Goal: Check status: Check status

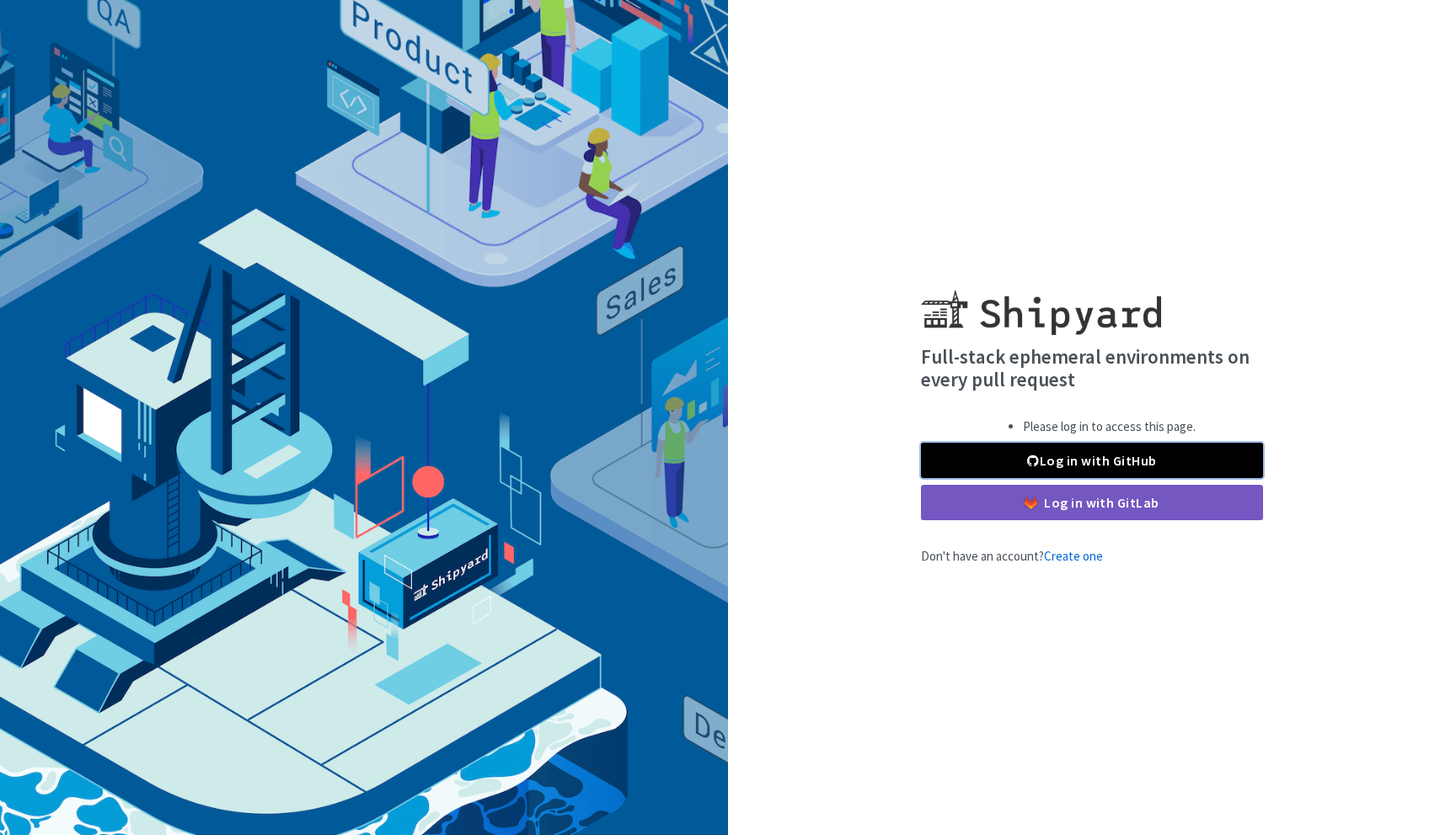
click at [1099, 456] on link "Log in with GitHub" at bounding box center [1091, 460] width 342 height 36
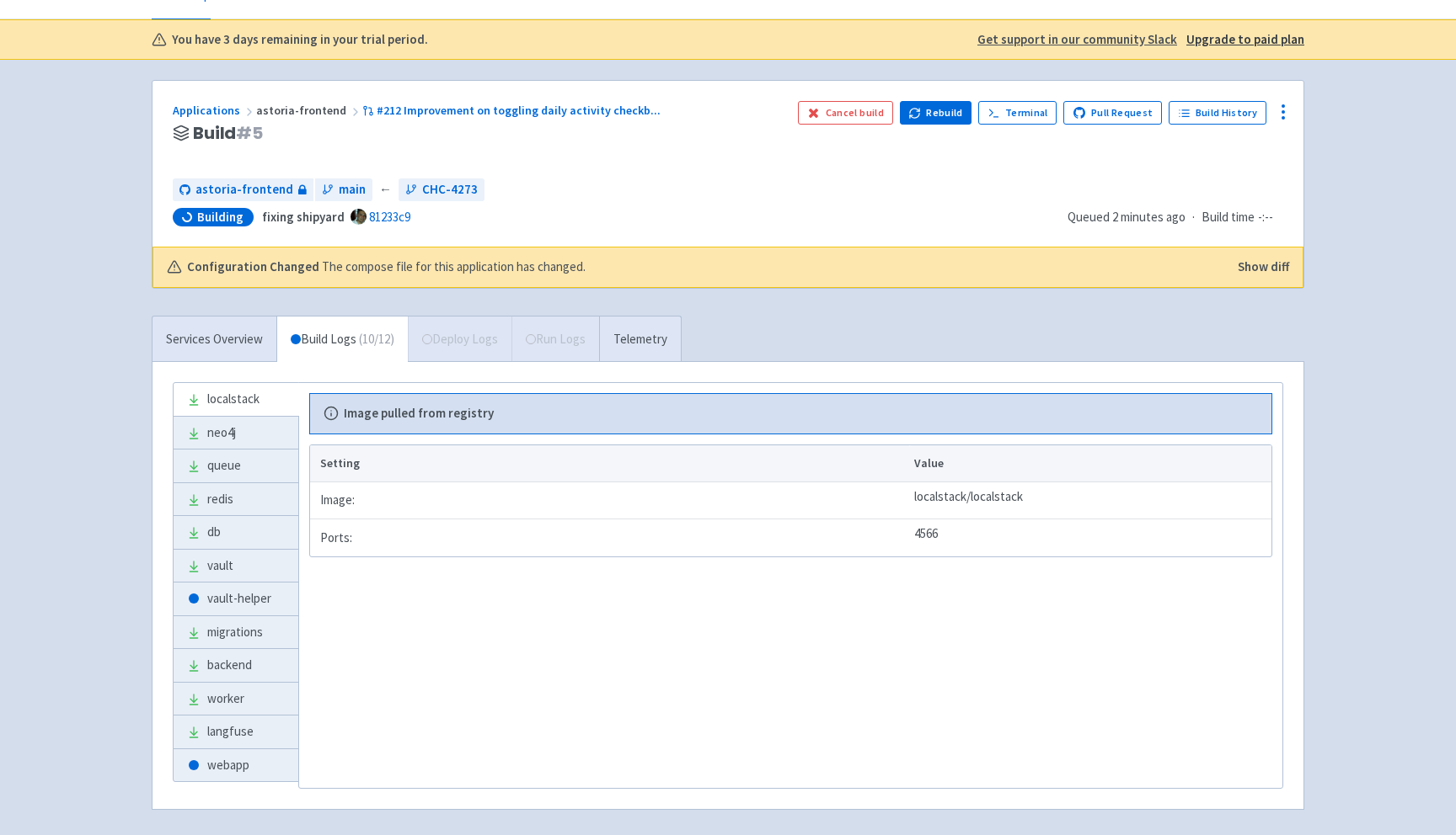
scroll to position [89, 0]
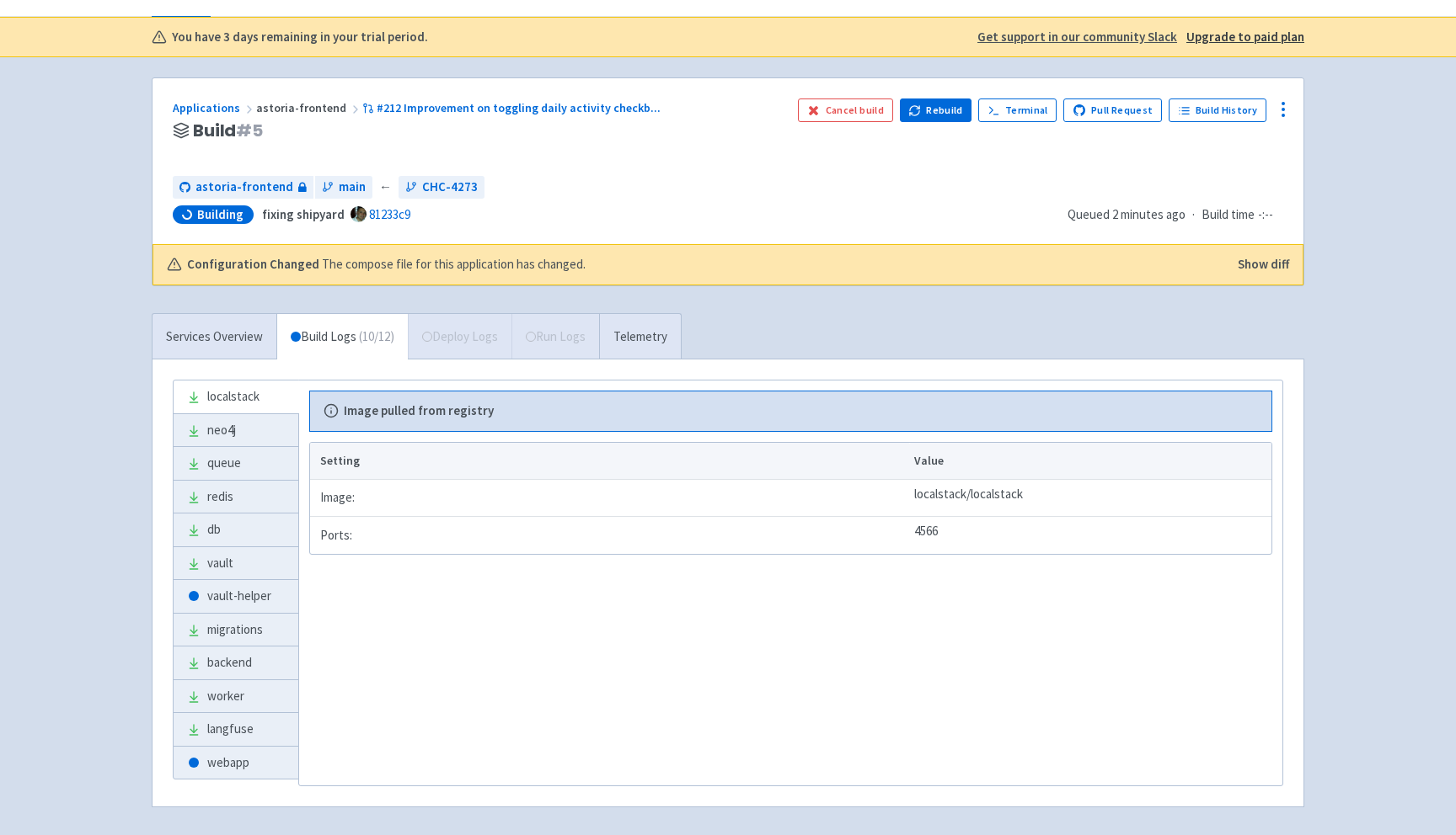
click at [1261, 265] on button "Show diff" at bounding box center [1263, 265] width 51 height 19
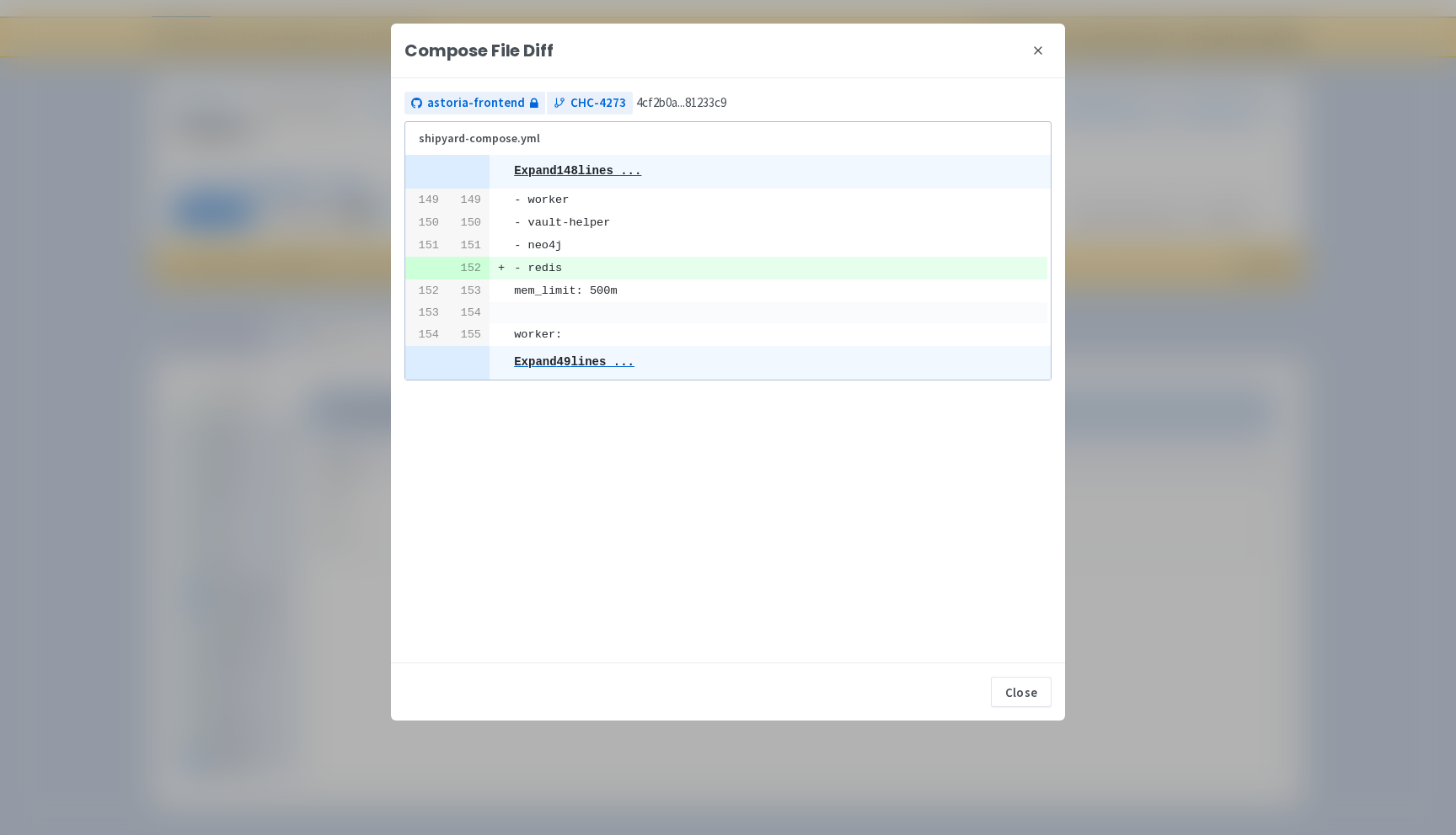
click at [1039, 48] on icon at bounding box center [1037, 50] width 7 height 7
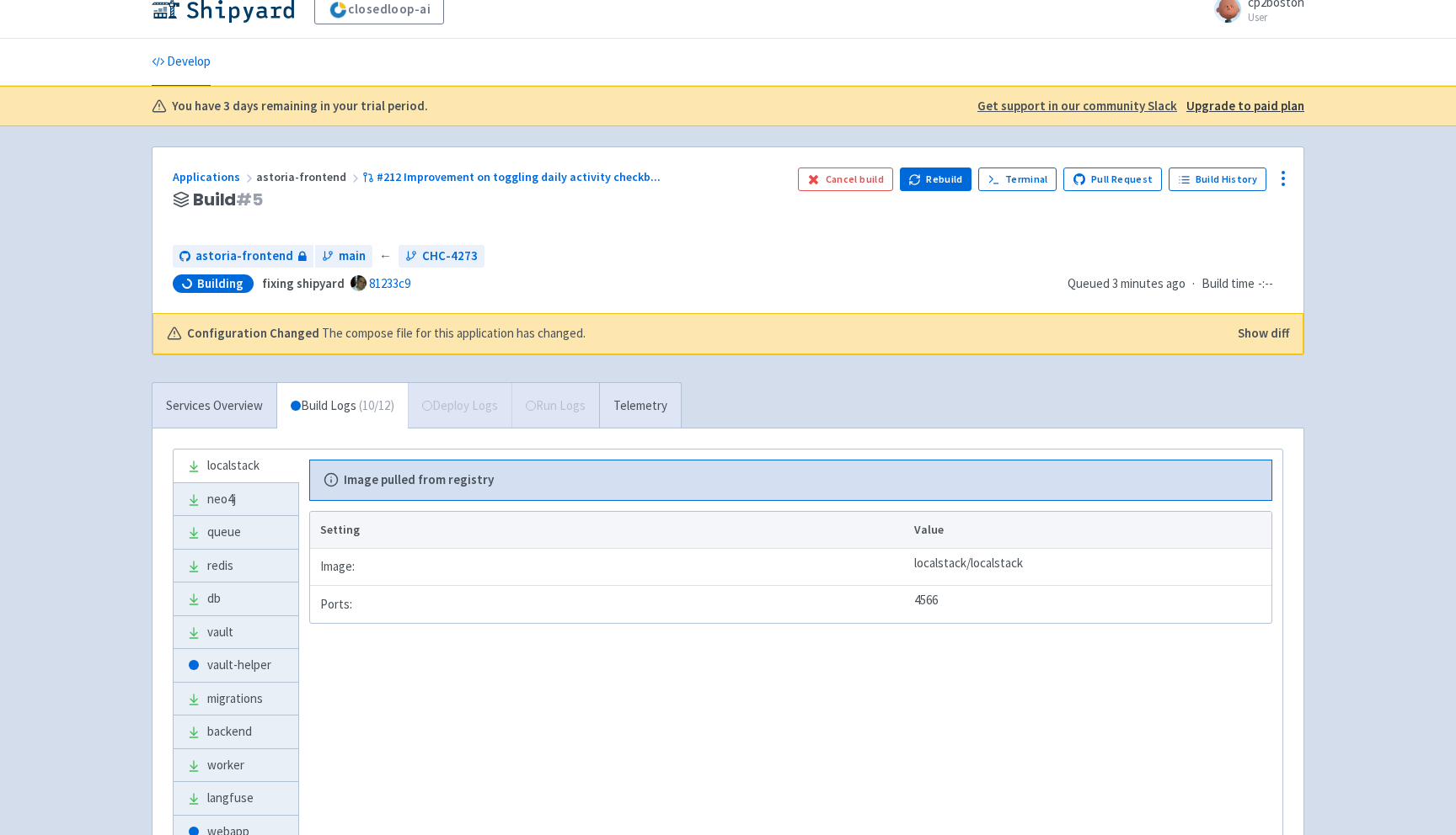
scroll to position [0, 0]
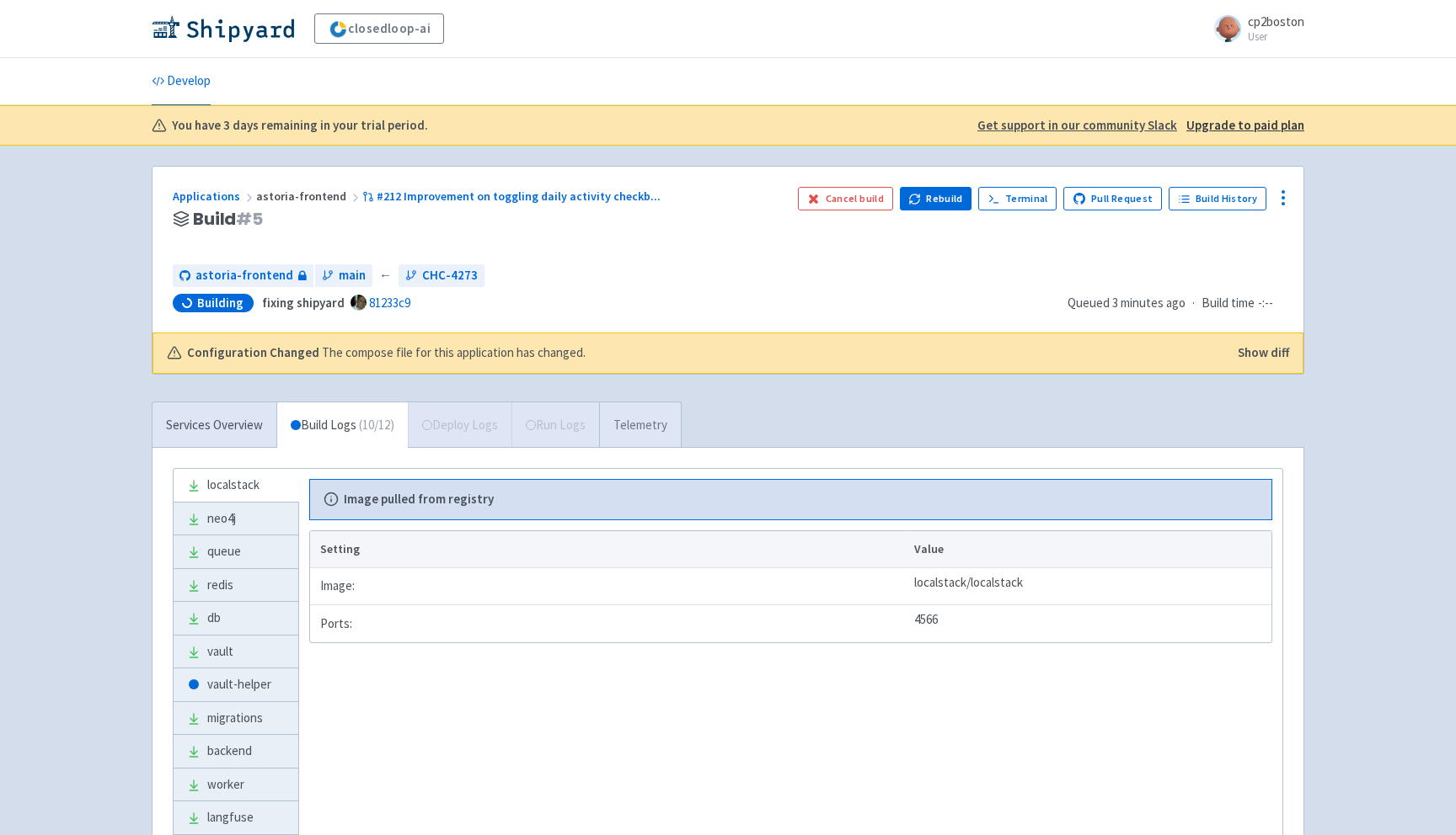
click at [659, 422] on link "Telemetry" at bounding box center [639, 425] width 82 height 46
